Goal: Transaction & Acquisition: Purchase product/service

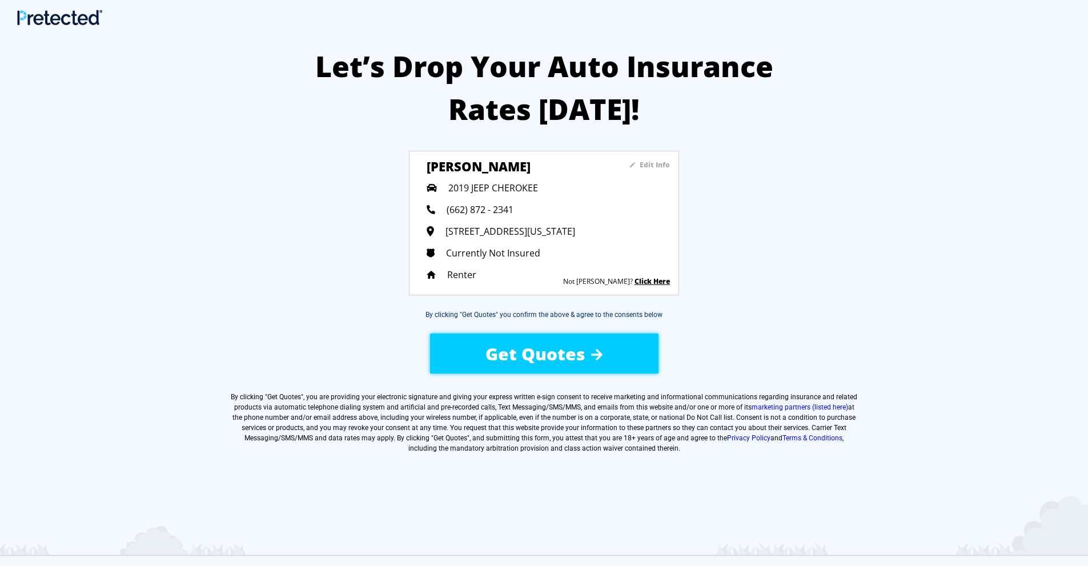
click at [622, 360] on div "Get Quotes" at bounding box center [543, 354] width 193 height 41
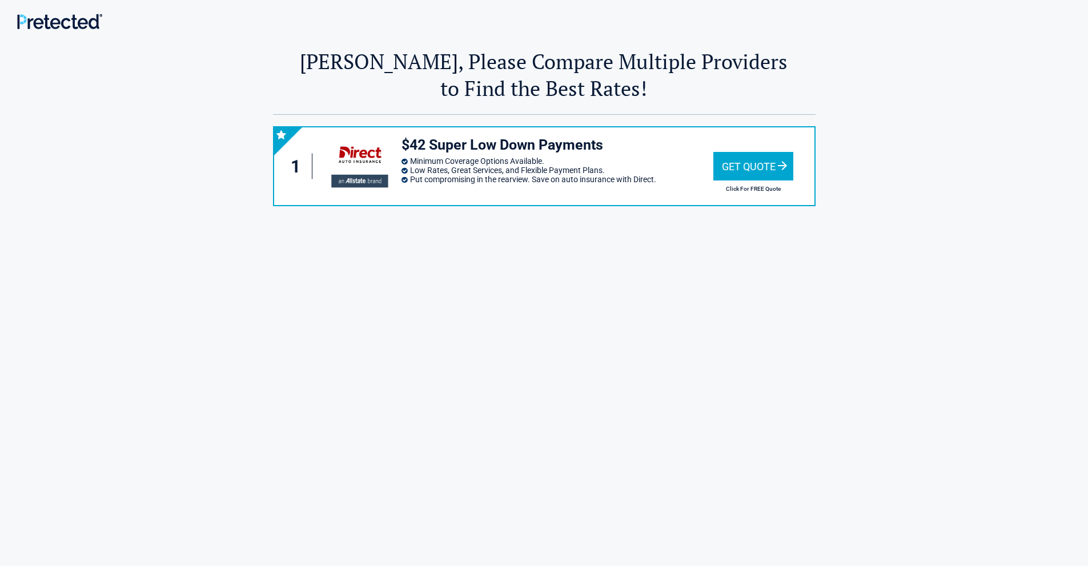
click at [747, 157] on div "Get Quote" at bounding box center [754, 166] width 80 height 29
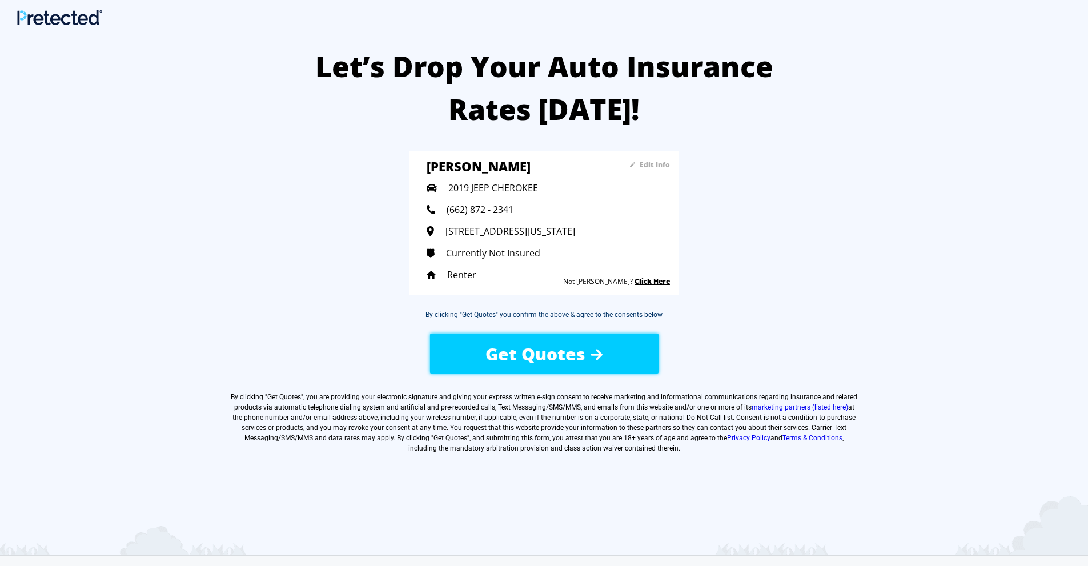
click at [592, 336] on div "Get Quotes" at bounding box center [543, 354] width 193 height 41
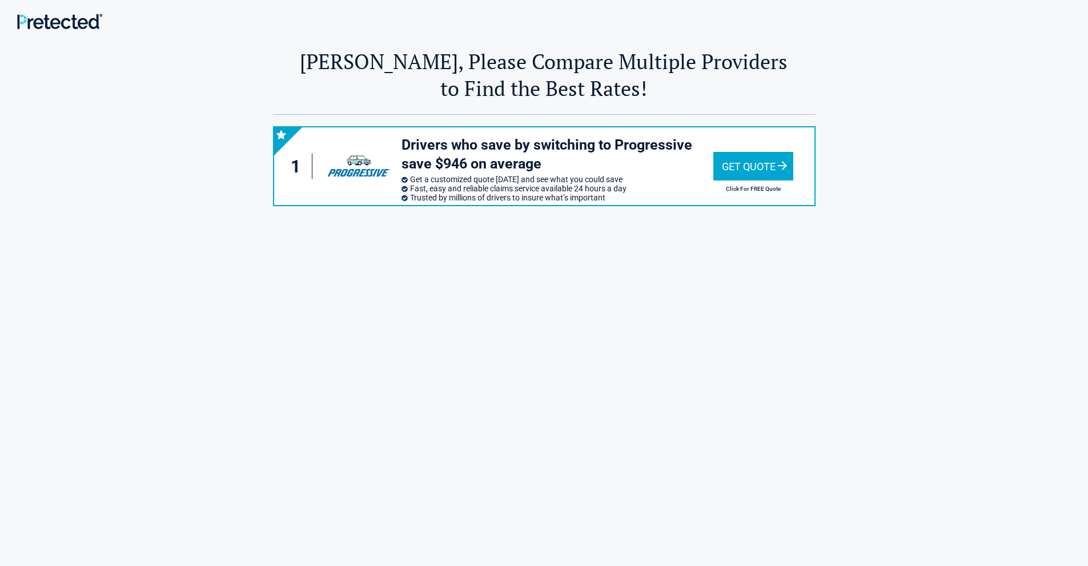
click at [756, 163] on div "Get Quote" at bounding box center [754, 166] width 80 height 29
